Goal: Information Seeking & Learning: Learn about a topic

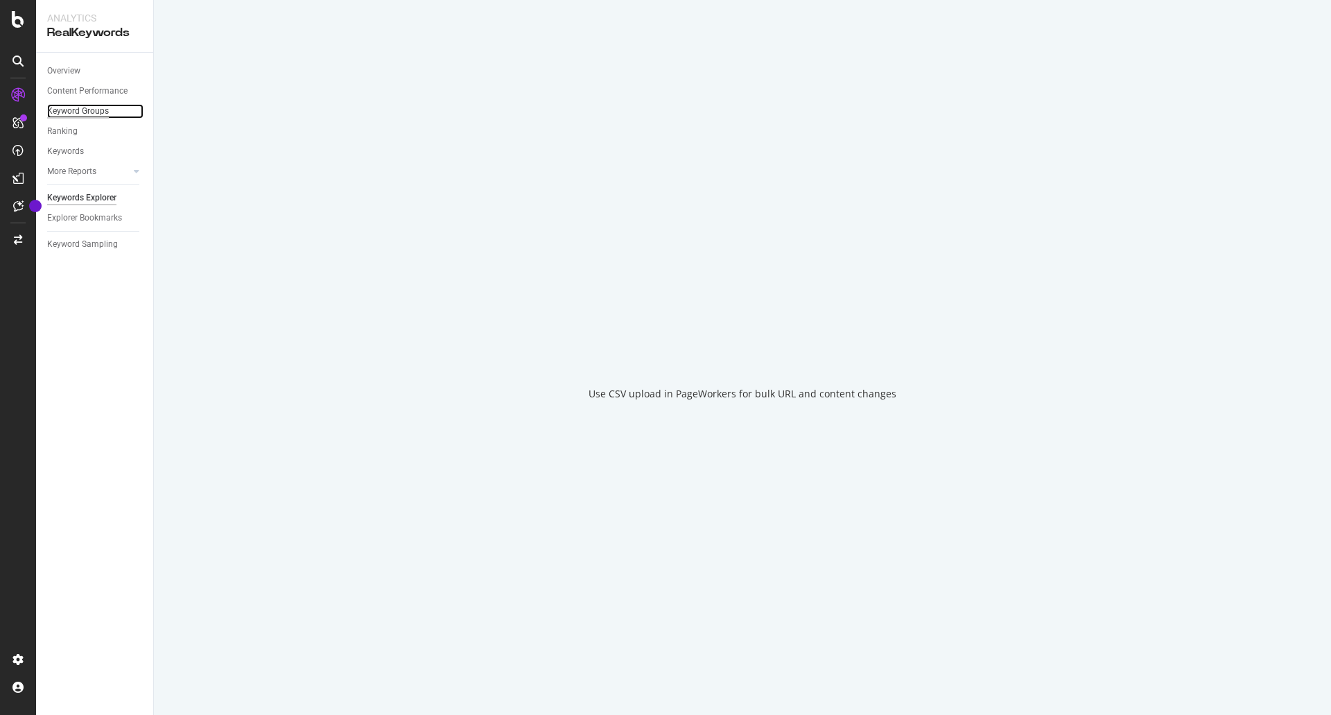
click at [62, 109] on div "Keyword Groups" at bounding box center [78, 111] width 62 height 15
